Goal: Task Accomplishment & Management: Manage account settings

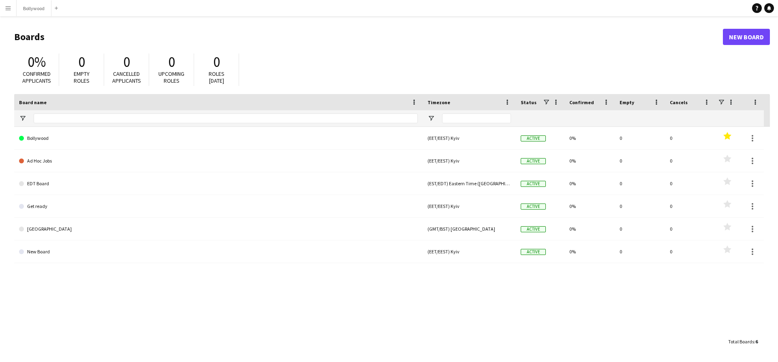
click at [9, 6] on app-icon "Menu" at bounding box center [8, 8] width 6 height 6
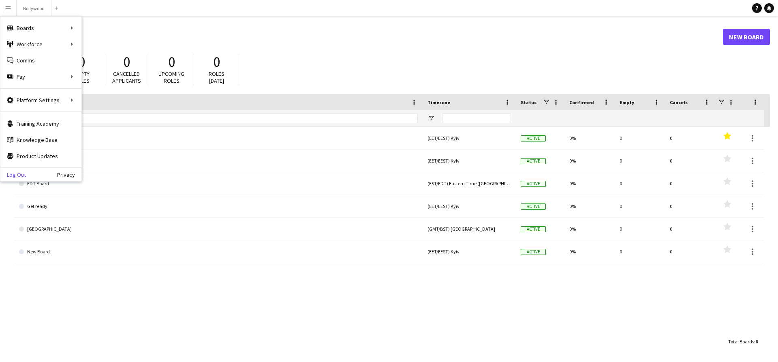
click at [13, 173] on link "Log Out" at bounding box center [13, 174] width 26 height 6
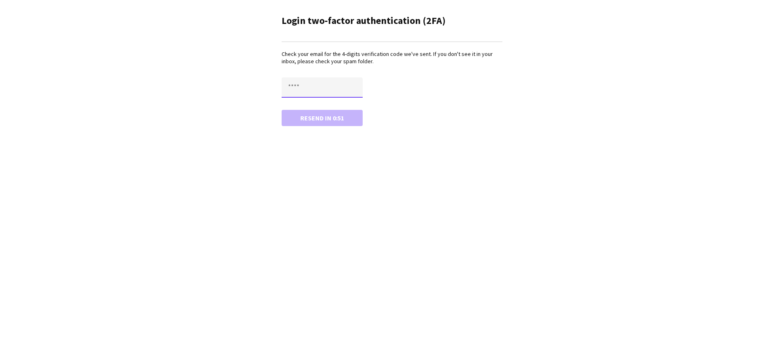
click at [340, 93] on input "text" at bounding box center [322, 87] width 81 height 20
type input "****"
click at [282, 110] on button "Confirm" at bounding box center [322, 118] width 81 height 16
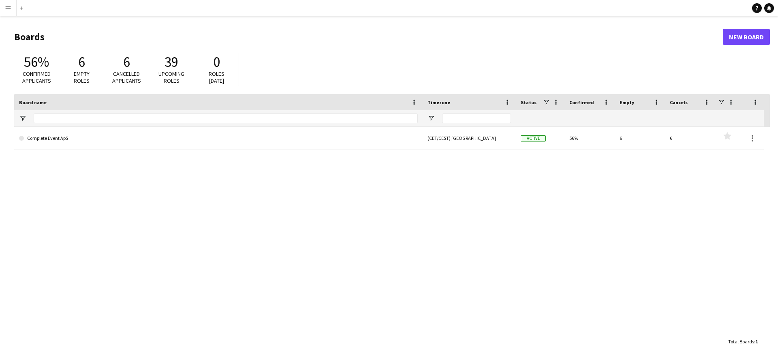
click at [11, 14] on button "Menu" at bounding box center [8, 8] width 16 height 16
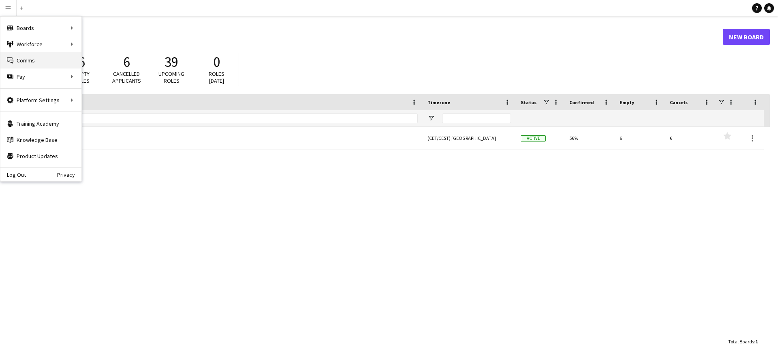
click at [25, 62] on link "Comms Comms" at bounding box center [40, 60] width 81 height 16
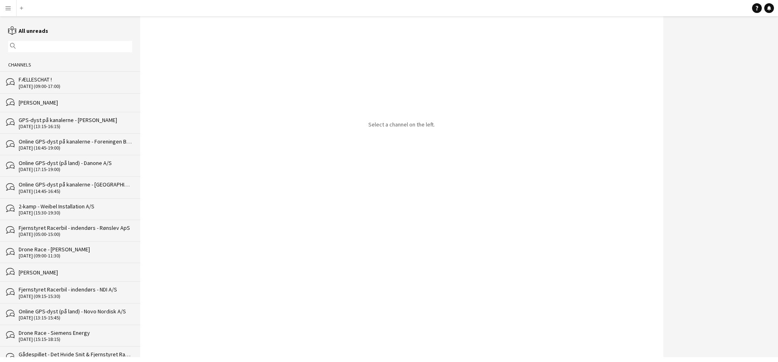
click at [28, 77] on div "FÆLLESCHAT !" at bounding box center [75, 79] width 113 height 7
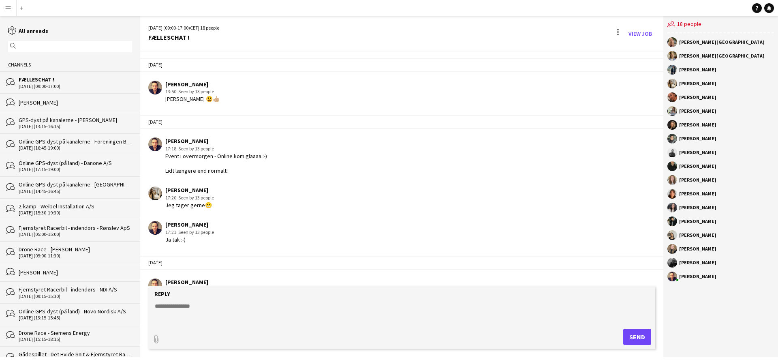
scroll to position [1256, 0]
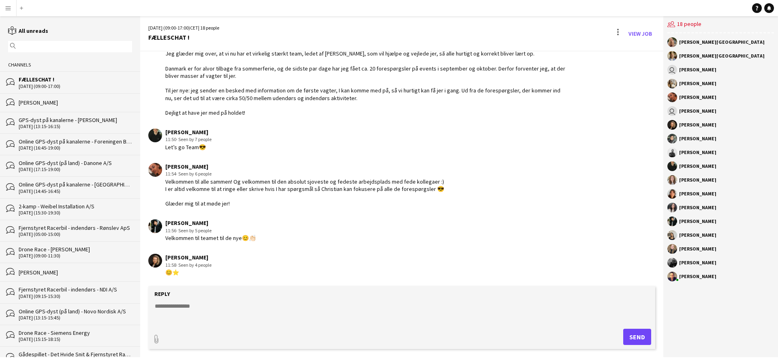
click at [4, 7] on button "Menu" at bounding box center [8, 8] width 16 height 16
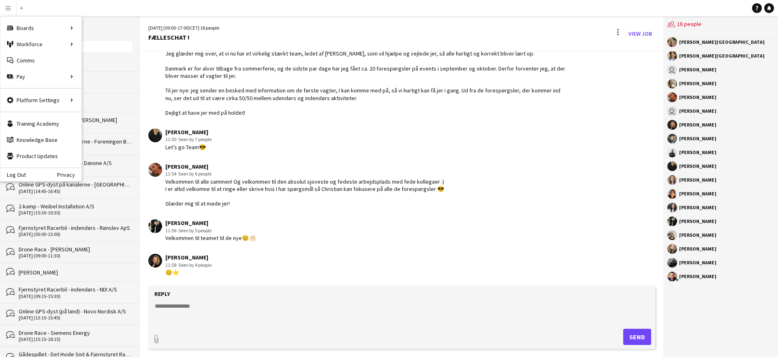
click at [696, 109] on div "Emma Lynghoejen" at bounding box center [697, 111] width 37 height 5
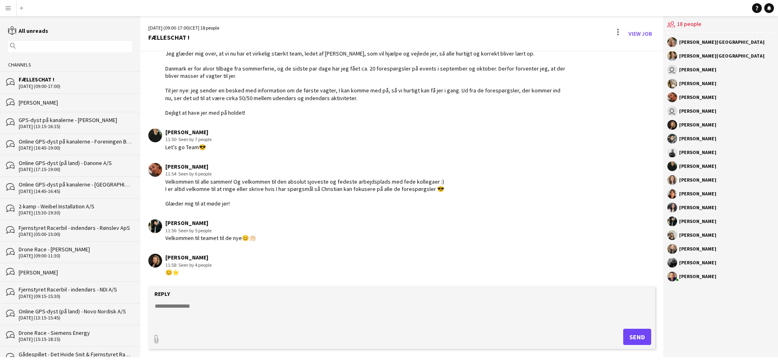
click at [696, 109] on div "Emma Lynghoejen" at bounding box center [697, 111] width 37 height 5
click at [699, 109] on div "Emma Lynghoejen" at bounding box center [697, 111] width 37 height 5
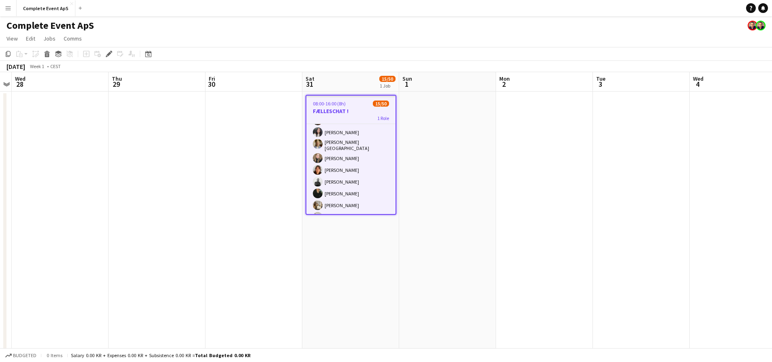
scroll to position [34, 0]
click at [353, 107] on h3 "FÆLLESCHAT !" at bounding box center [350, 110] width 89 height 7
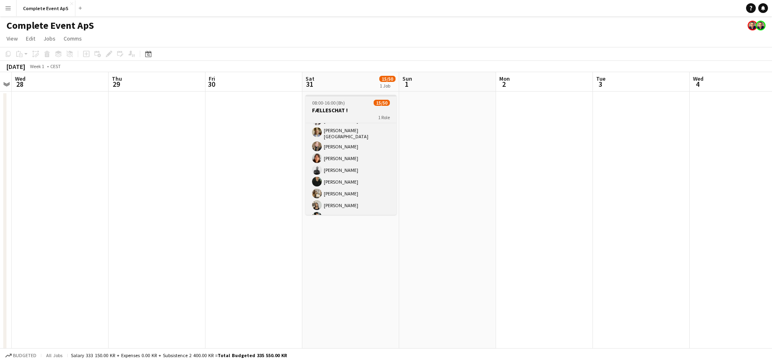
click at [348, 106] on app-job-card "08:00-16:00 (8h) 15/50 FÆLLESCHAT ! 1 Role Møde 15/50 08:00-16:00 (8h) Louise J…" at bounding box center [351, 155] width 91 height 120
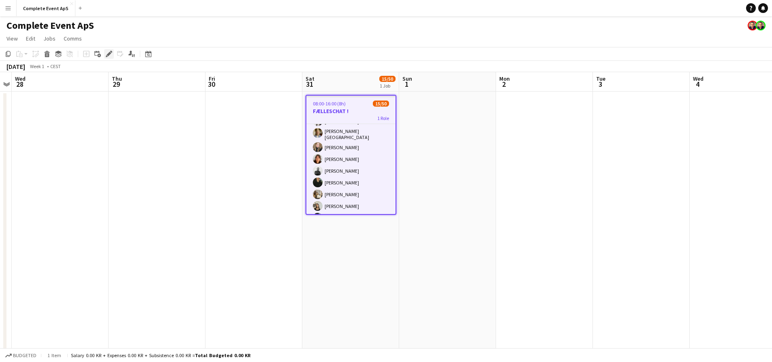
click at [106, 51] on icon "Edit" at bounding box center [109, 54] width 6 height 6
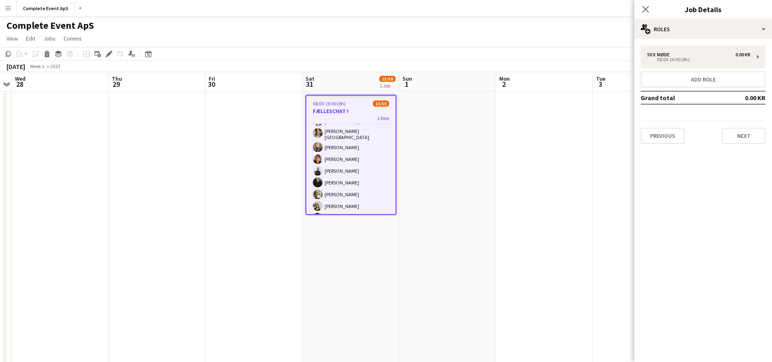
click at [684, 39] on div "50 x Møde 0.00 KR 08:00-16:00 (8h) Add role Grand total 0.00 KR Previous Next" at bounding box center [703, 94] width 138 height 111
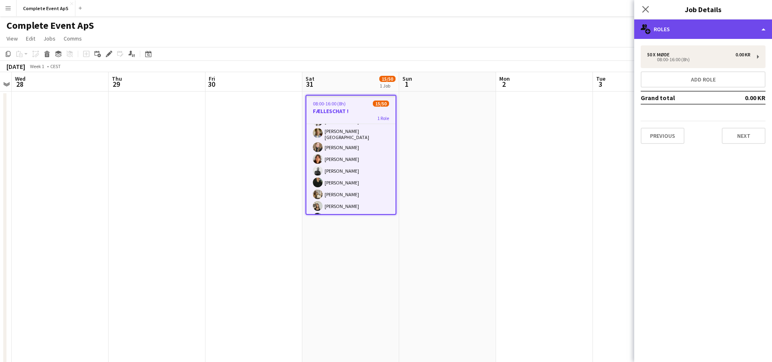
click at [701, 33] on div "multiple-users-add Roles" at bounding box center [703, 28] width 138 height 19
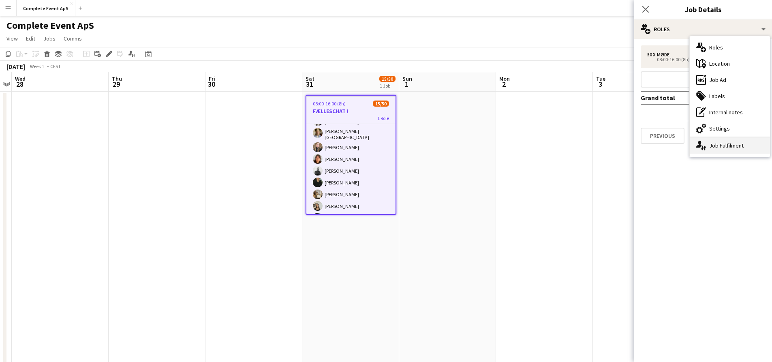
click at [722, 140] on div "single-neutral-actions-up-down Job Fulfilment" at bounding box center [730, 145] width 80 height 16
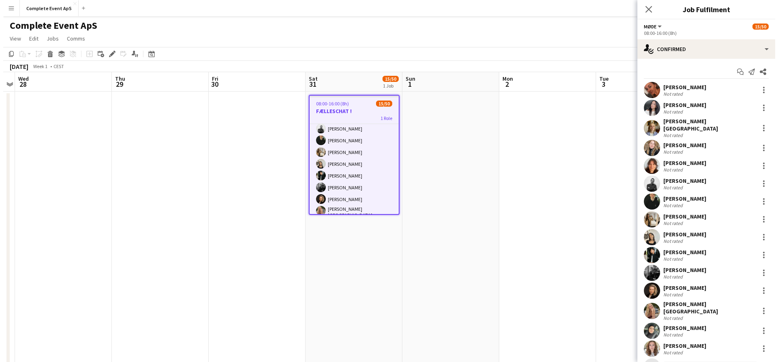
scroll to position [0, 0]
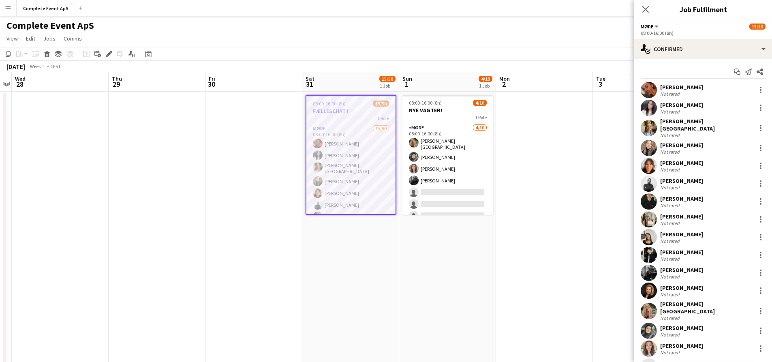
click at [320, 53] on app-toolbar "Copy Paste Paste Command V Paste with crew Command Shift V Paste linked Job Del…" at bounding box center [386, 54] width 772 height 14
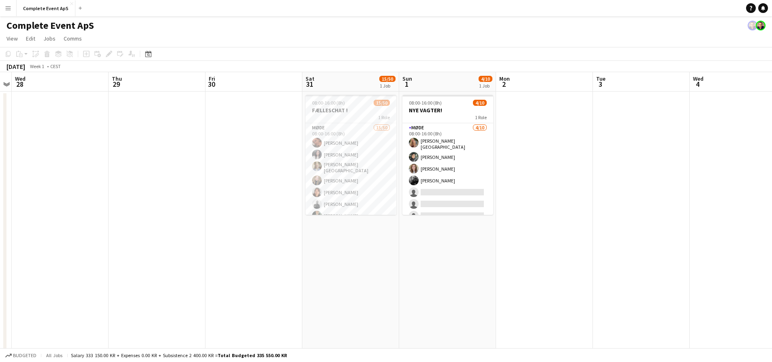
click at [11, 10] on app-icon "Menu" at bounding box center [8, 8] width 6 height 6
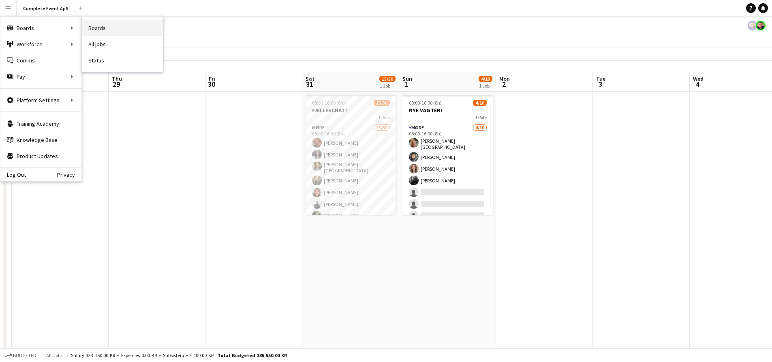
click at [89, 23] on link "Boards" at bounding box center [122, 28] width 81 height 16
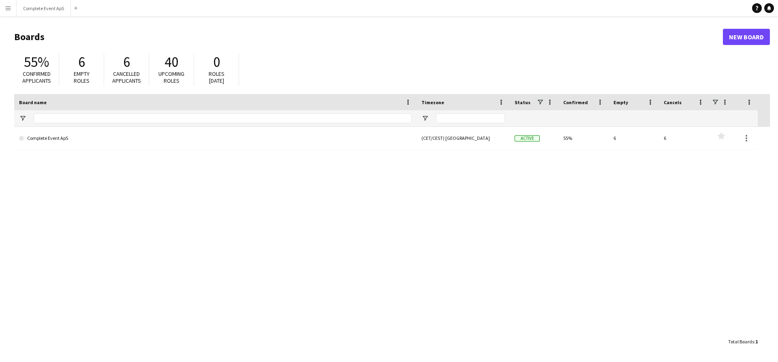
click at [8, 10] on app-icon "Menu" at bounding box center [8, 8] width 6 height 6
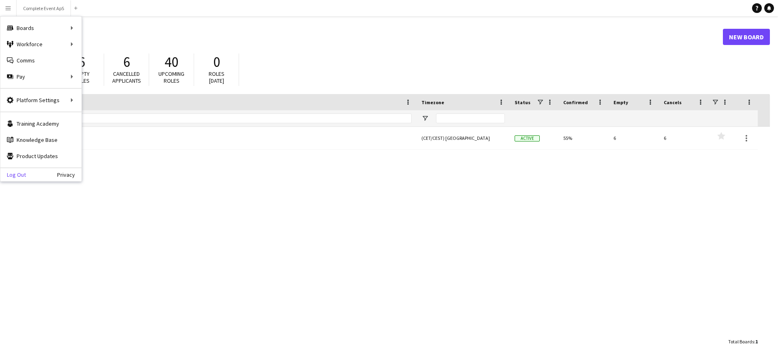
click at [17, 175] on link "Log Out" at bounding box center [13, 174] width 26 height 6
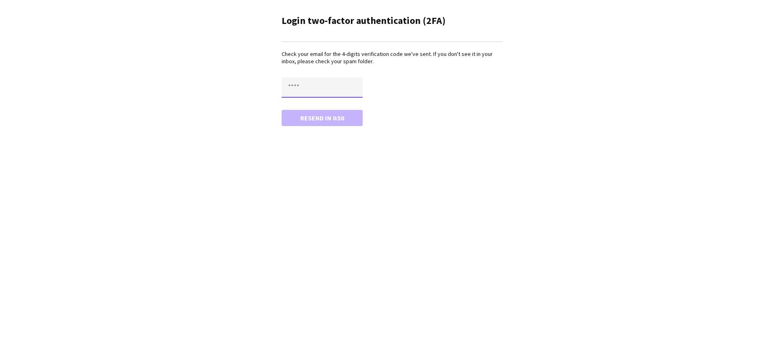
click at [306, 81] on input "text" at bounding box center [322, 87] width 81 height 20
type input "****"
click at [282, 110] on button "Confirm" at bounding box center [322, 118] width 81 height 16
